Goal: Transaction & Acquisition: Purchase product/service

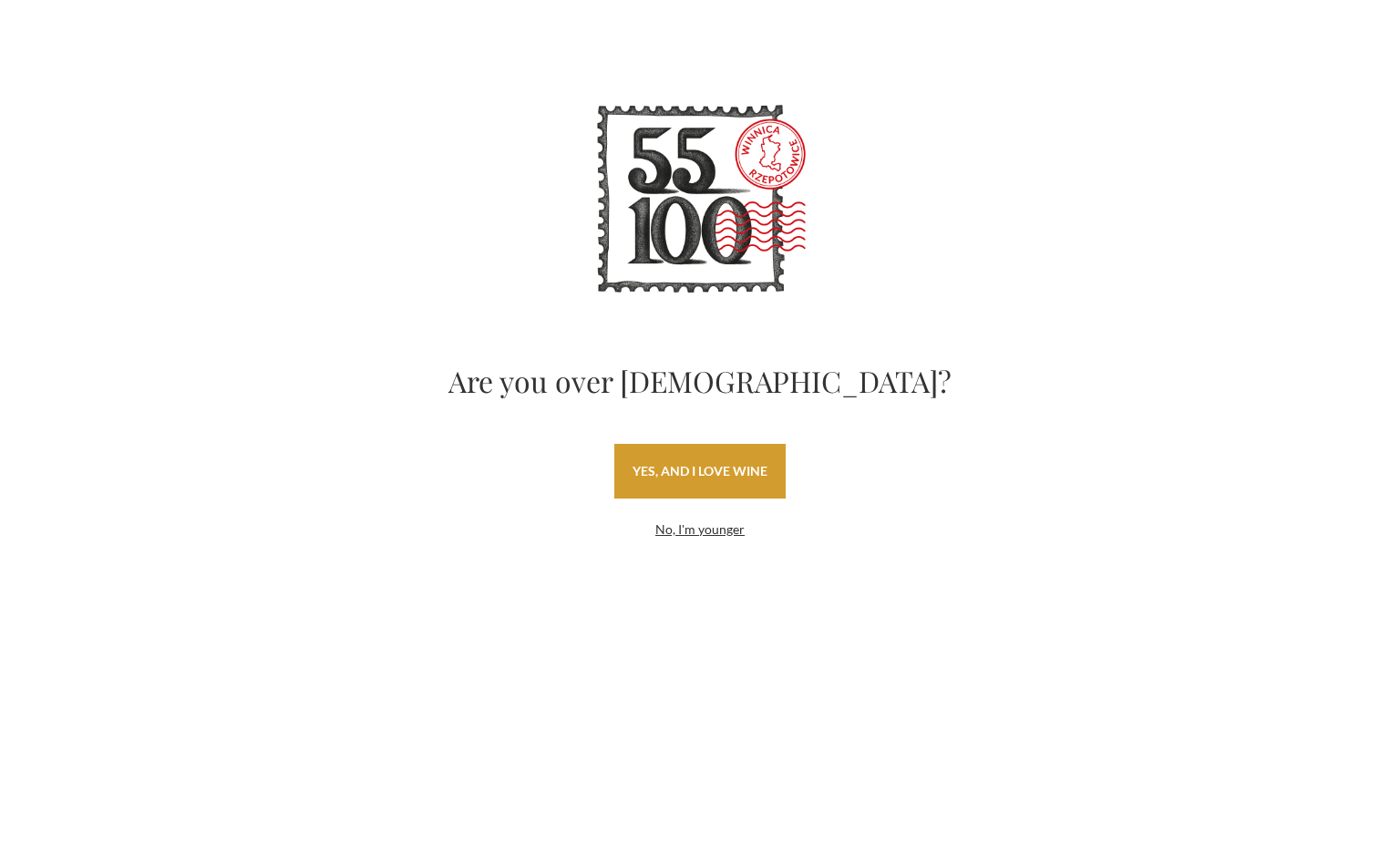
click at [719, 471] on font "yes, and I love wine" at bounding box center [700, 470] width 135 height 16
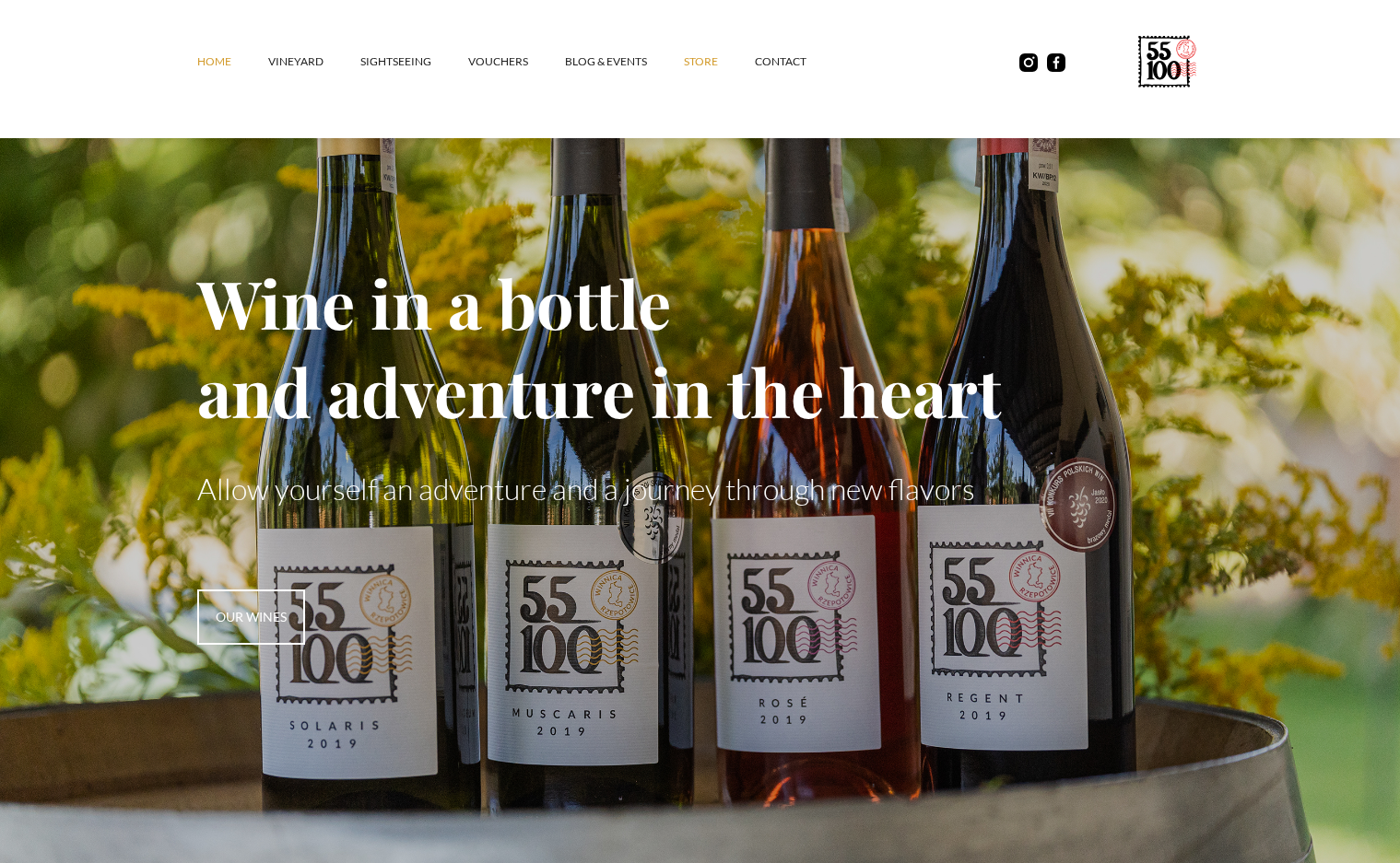
click at [708, 59] on font "STORE" at bounding box center [700, 61] width 34 height 14
